Goal: Task Accomplishment & Management: Manage account settings

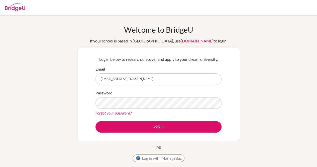
click at [174, 156] on button "Log in with ManageBac" at bounding box center [159, 158] width 52 height 8
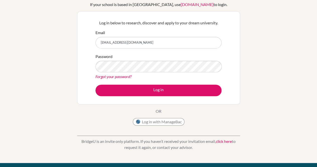
scroll to position [36, 0]
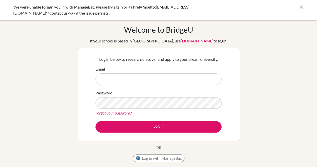
click at [134, 79] on input "Email" at bounding box center [158, 79] width 126 height 12
click at [140, 84] on input "Email" at bounding box center [158, 79] width 126 height 12
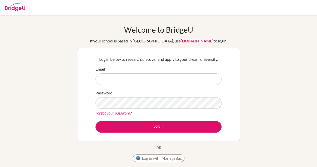
click at [156, 76] on input "Email" at bounding box center [158, 79] width 126 height 12
click at [155, 85] on form "Email Password Forgot your password? Log in" at bounding box center [158, 99] width 126 height 66
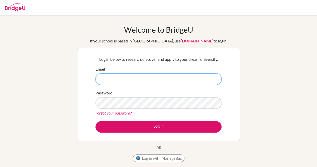
click at [145, 81] on input "Email" at bounding box center [158, 79] width 126 height 12
click at [143, 81] on input "Email" at bounding box center [158, 79] width 126 height 12
type input "12MSomani@jess.sch.ae"
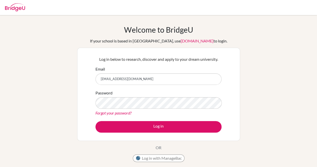
click at [118, 113] on link "Forgot your password?" at bounding box center [113, 112] width 36 height 5
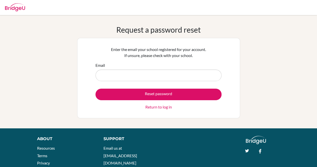
click at [126, 74] on input "Email" at bounding box center [158, 75] width 126 height 12
type input "2"
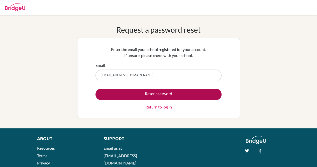
type input "12MSomani@jess.sch.ae"
click at [131, 90] on button "Reset password" at bounding box center [158, 94] width 126 height 12
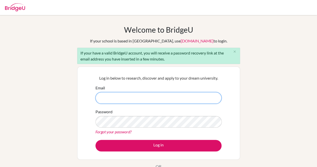
click at [132, 93] on input "Email" at bounding box center [158, 98] width 126 height 12
type input "[EMAIL_ADDRESS][DOMAIN_NAME]"
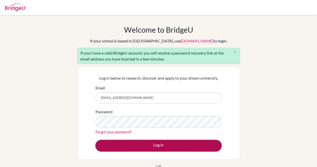
click at [124, 142] on button "Log in" at bounding box center [158, 145] width 126 height 12
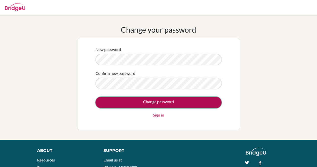
click at [127, 103] on input "Change password" at bounding box center [158, 102] width 126 height 12
